Goal: Task Accomplishment & Management: Use online tool/utility

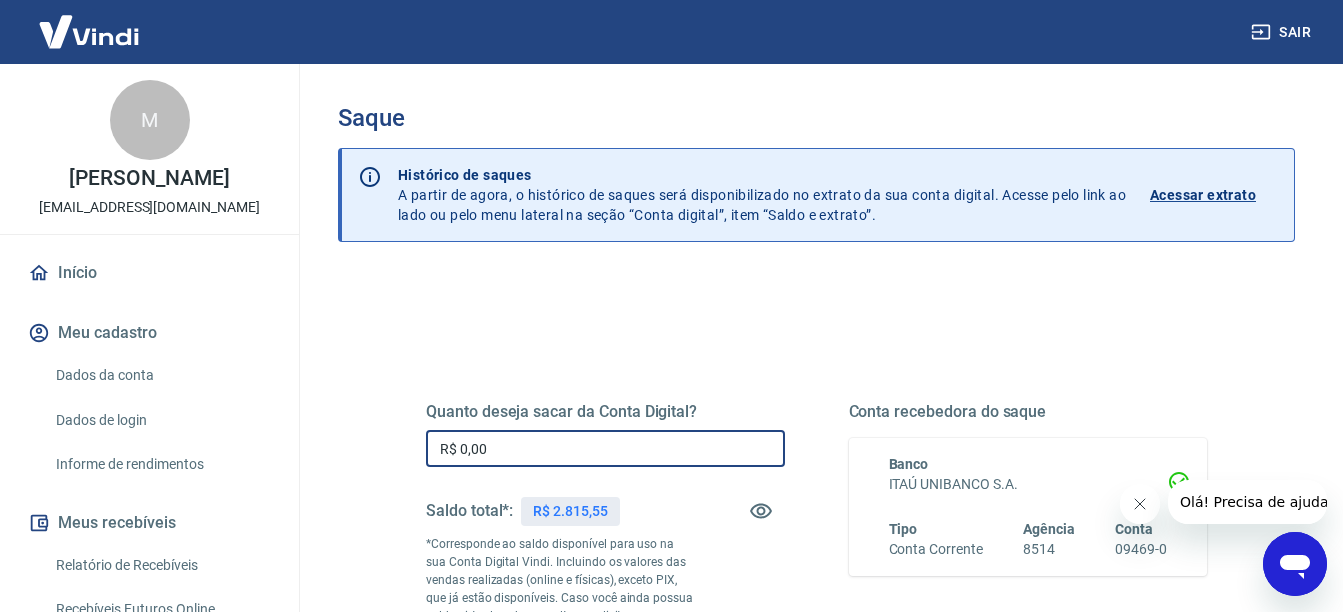
click at [571, 453] on input "R$ 0,00" at bounding box center [605, 448] width 359 height 37
type input "R$ 2.815,55"
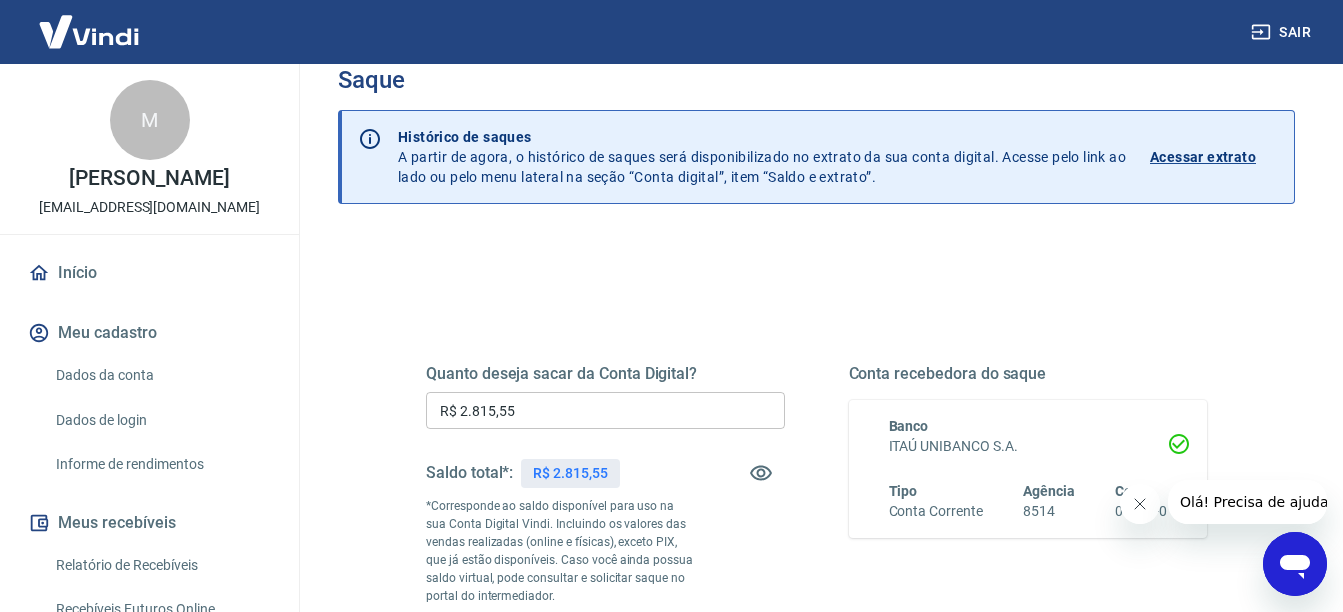
click at [379, 450] on div "Quanto deseja sacar da Conta Digital? R$ 2.815,55 ​ Saldo total*: R$ 2.815,55 *…" at bounding box center [816, 517] width 877 height 483
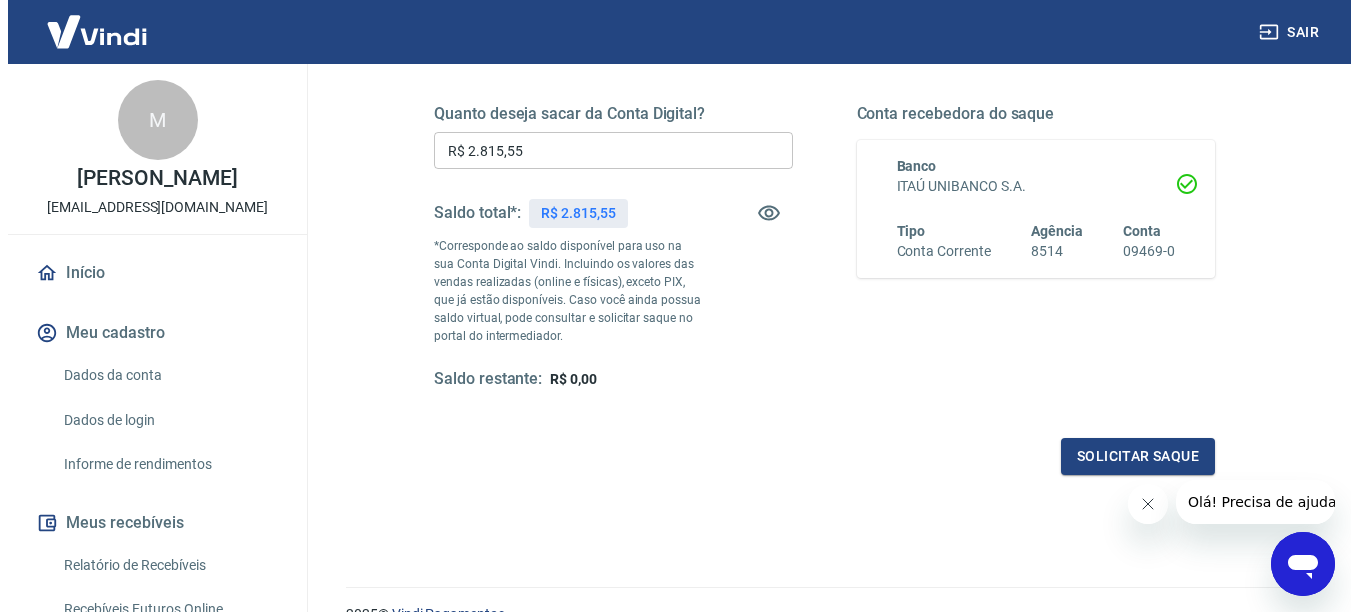
scroll to position [360, 0]
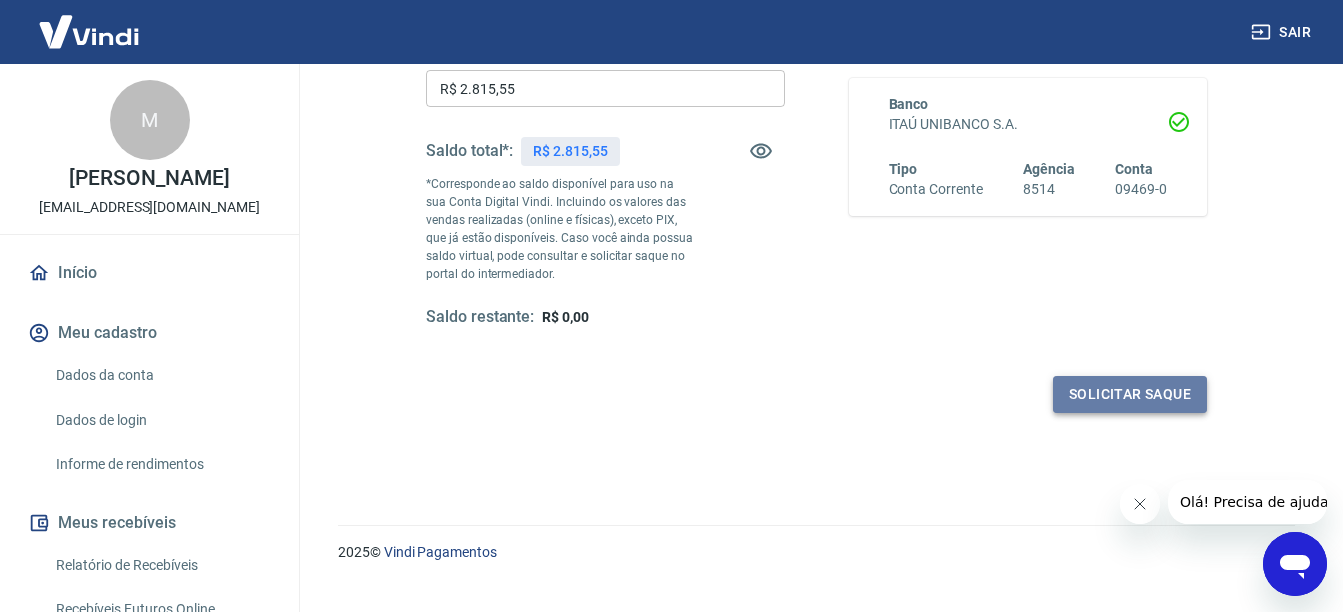
click at [1113, 388] on button "Solicitar saque" at bounding box center [1130, 394] width 154 height 37
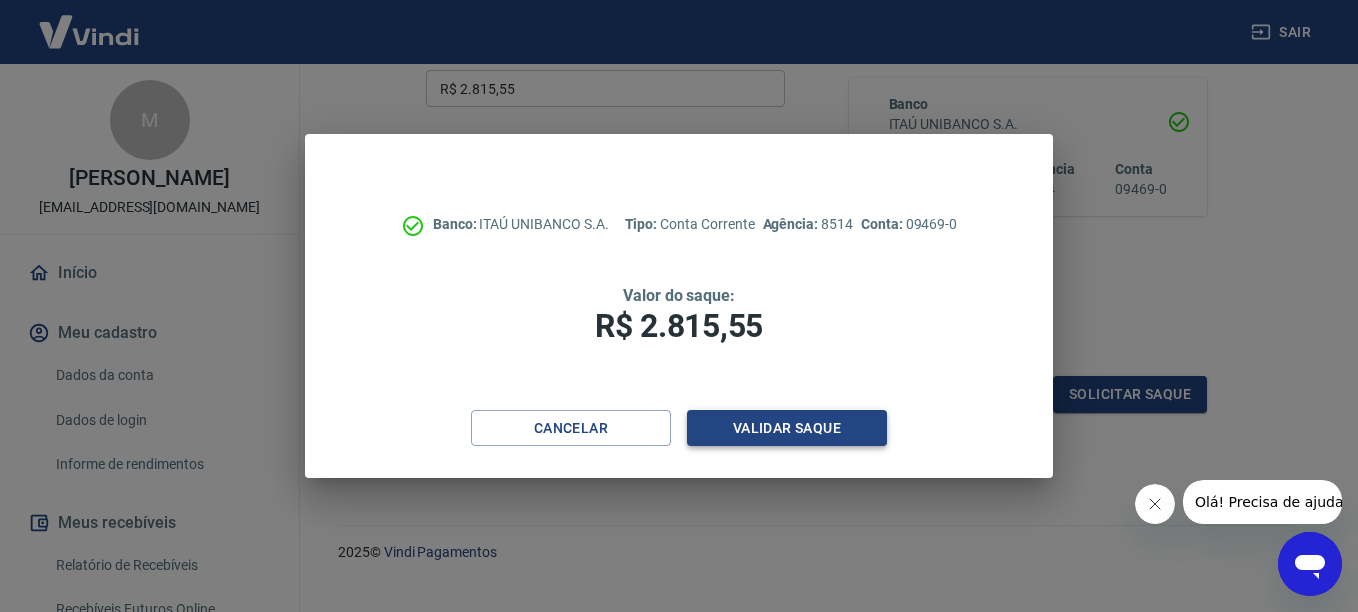
click at [767, 423] on button "Validar saque" at bounding box center [787, 428] width 200 height 37
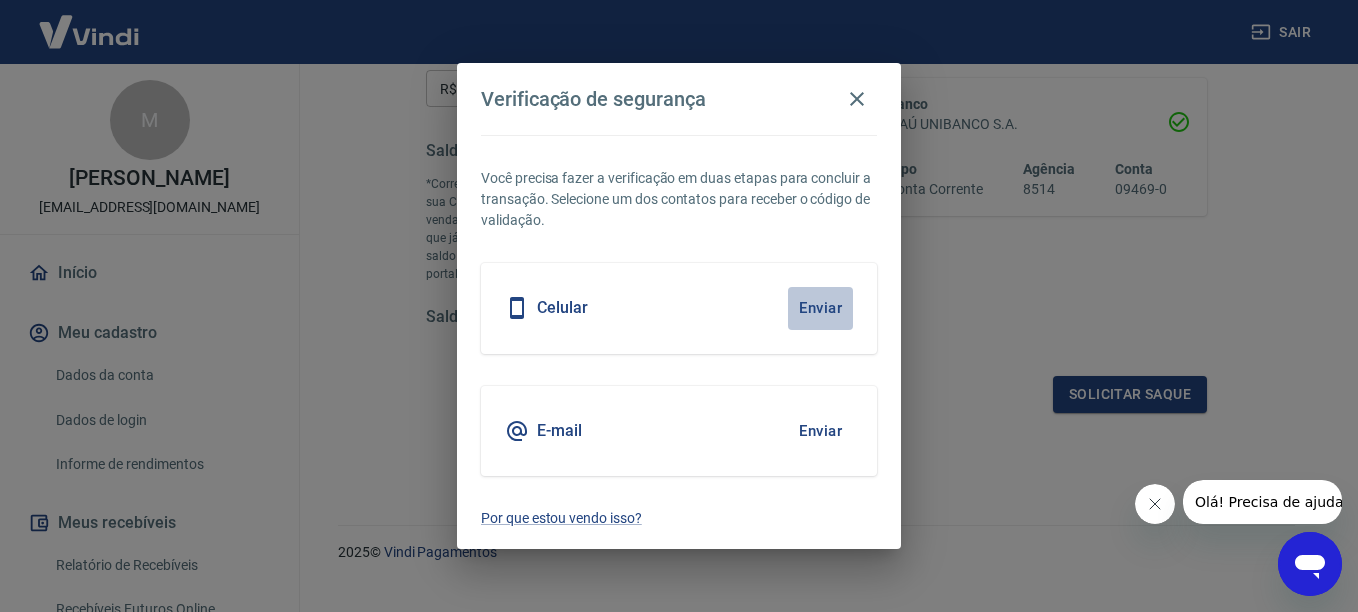
click at [791, 313] on button "Enviar" at bounding box center [820, 308] width 65 height 42
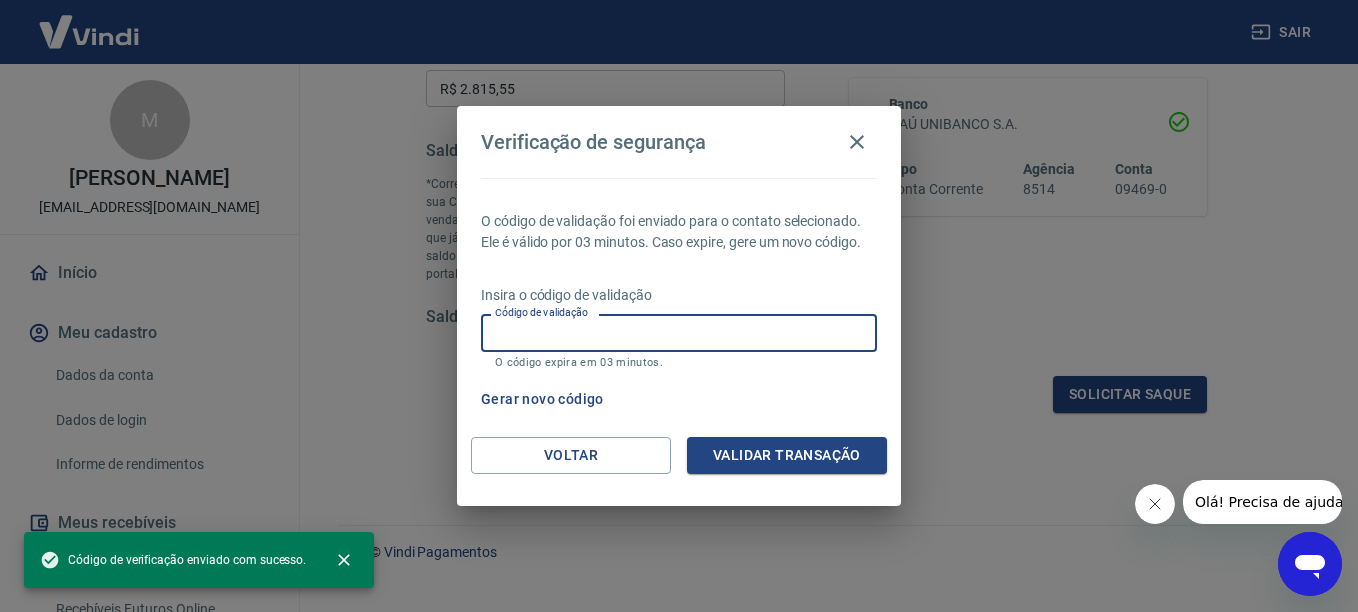
click at [692, 332] on input "Código de validação" at bounding box center [679, 332] width 396 height 37
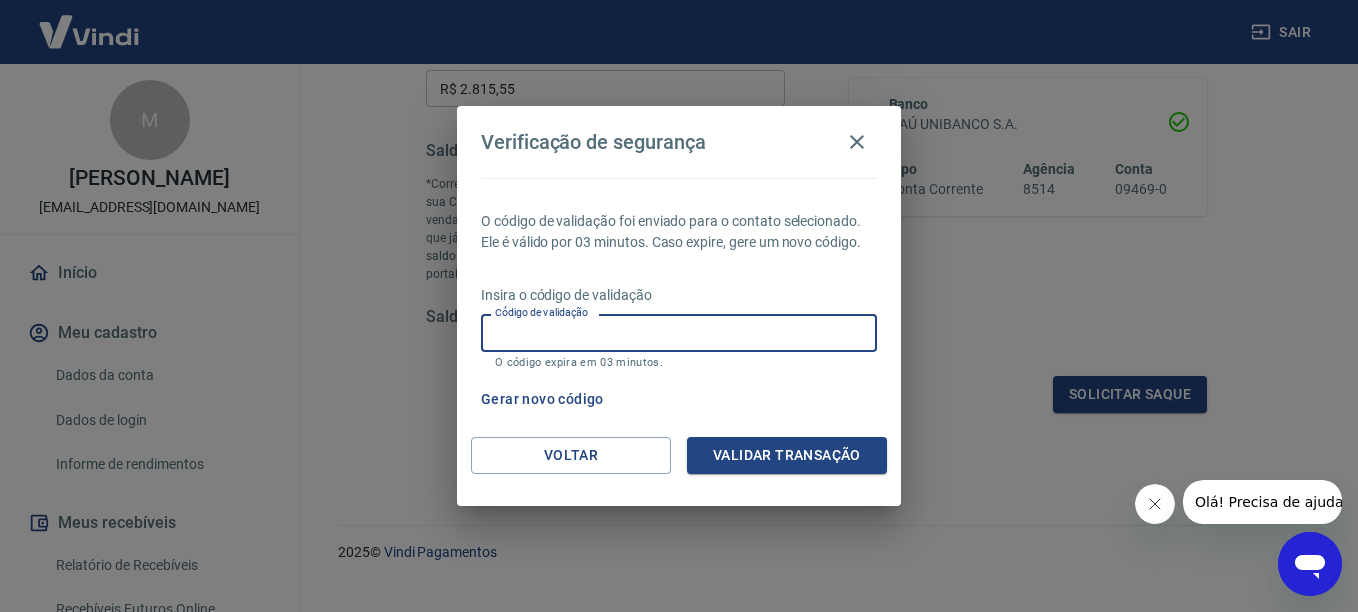
click at [524, 399] on button "Gerar novo código" at bounding box center [542, 399] width 139 height 37
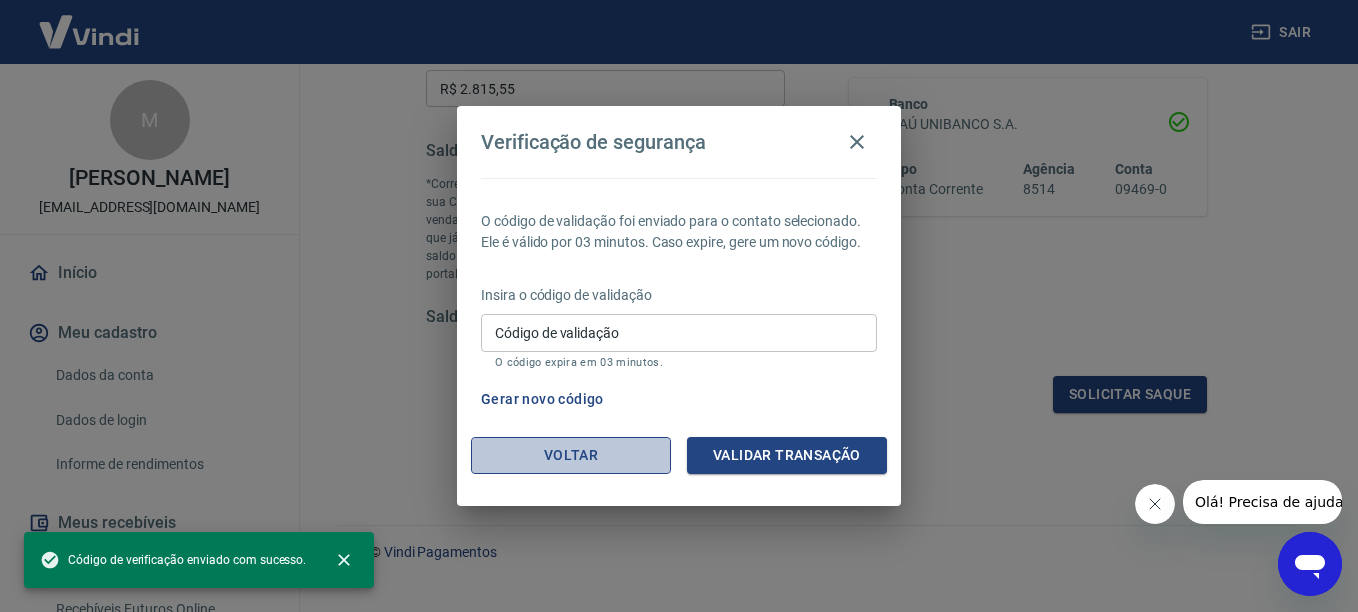
click at [564, 452] on button "Voltar" at bounding box center [571, 455] width 200 height 37
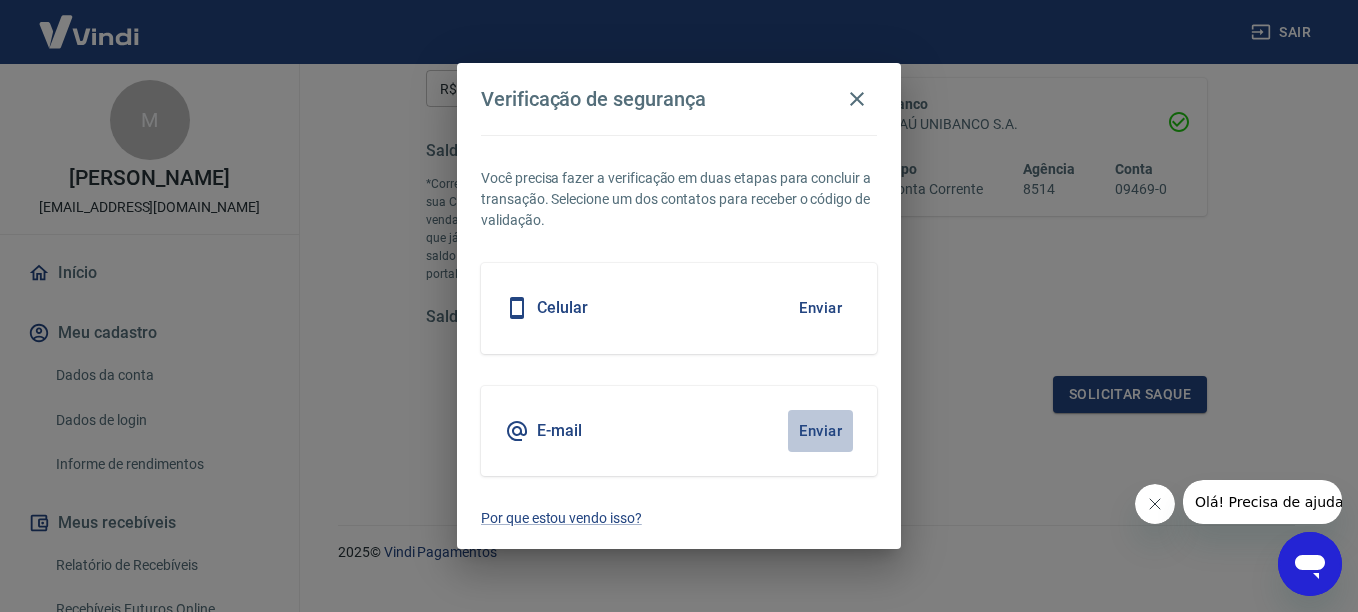
click at [813, 437] on button "Enviar" at bounding box center [820, 431] width 65 height 42
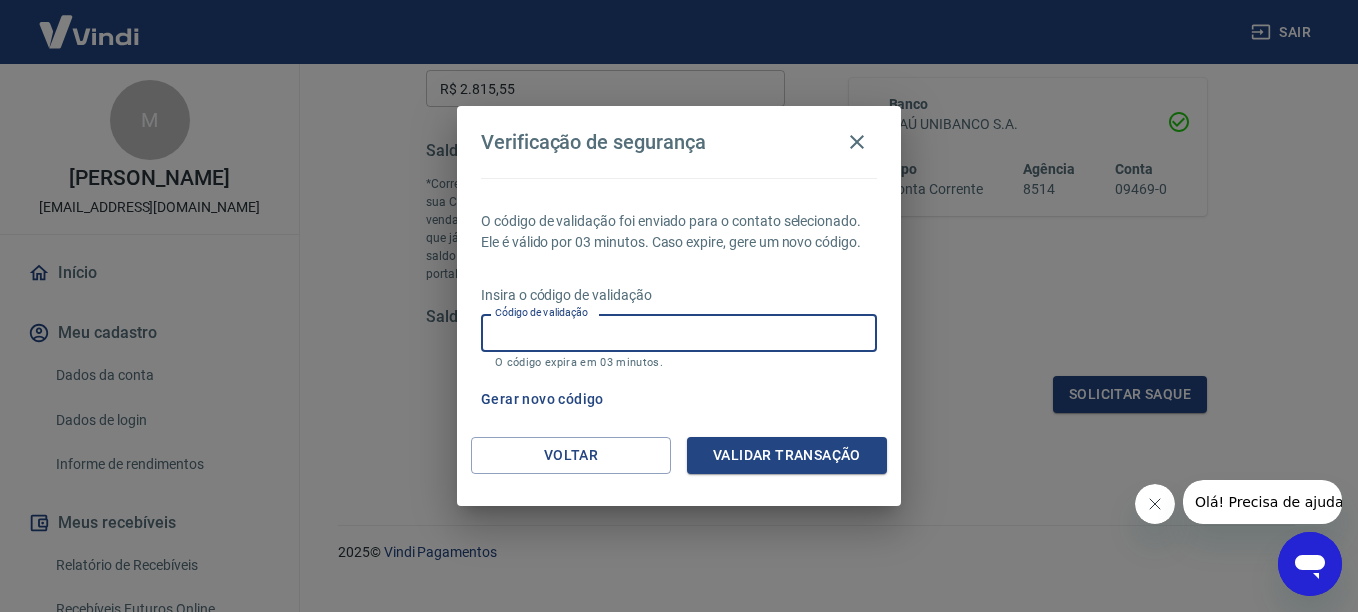
click at [692, 334] on input "Código de validação" at bounding box center [679, 332] width 396 height 37
paste input "689131"
type input "689131"
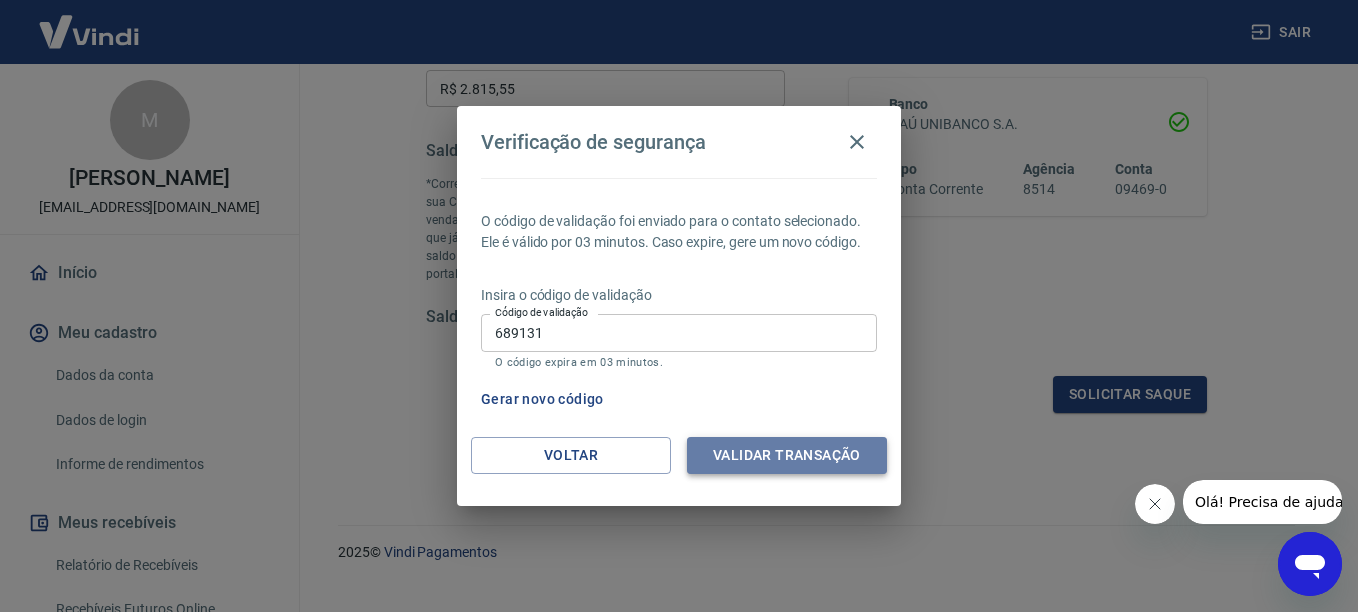
click at [736, 467] on button "Validar transação" at bounding box center [787, 455] width 200 height 37
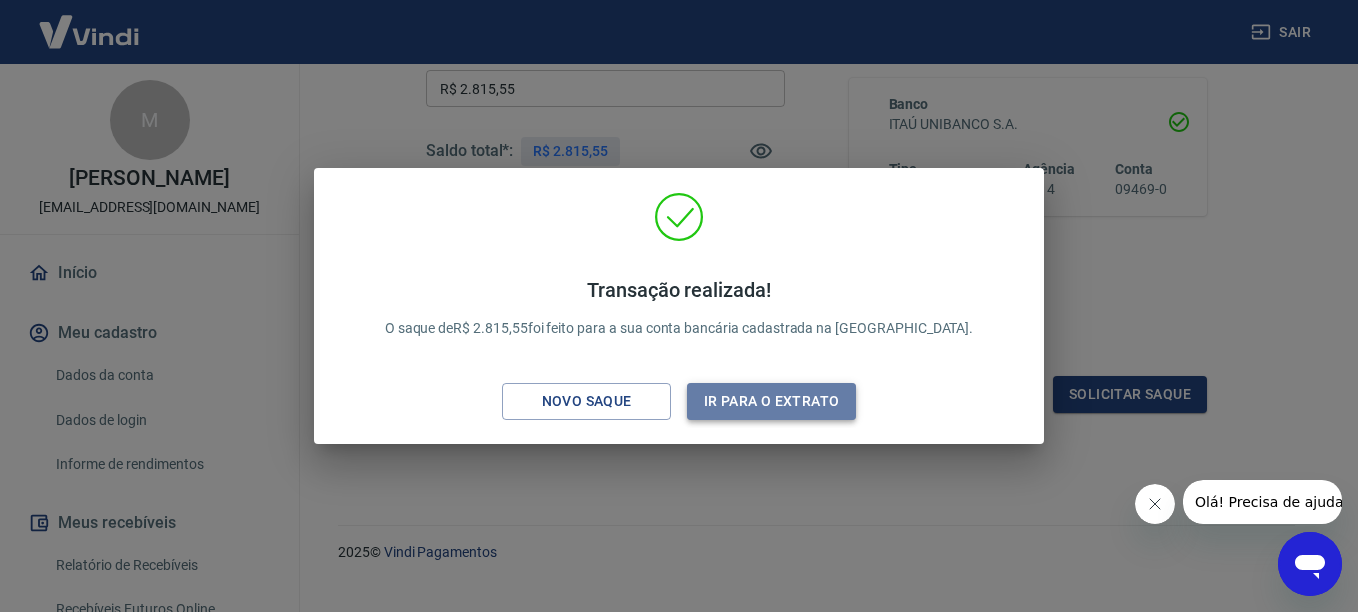
click at [747, 411] on button "Ir para o extrato" at bounding box center [771, 401] width 169 height 37
